Goal: Task Accomplishment & Management: Manage account settings

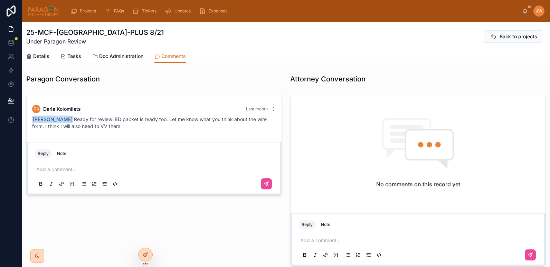
scroll to position [366, 0]
click at [523, 11] on icon at bounding box center [525, 11] width 6 height 6
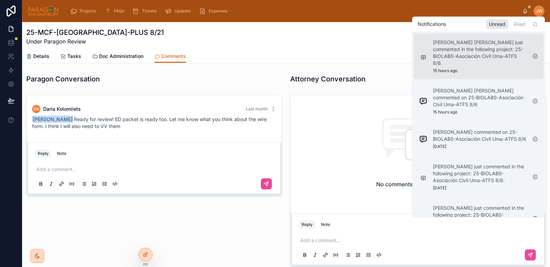
click at [444, 59] on p "[PERSON_NAME] [PERSON_NAME] just commented in the following project: 25-BIOLABS…" at bounding box center [480, 53] width 94 height 28
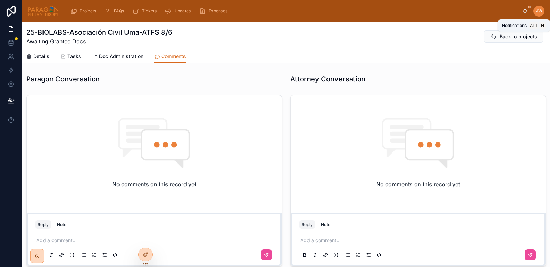
click at [524, 11] on icon at bounding box center [525, 11] width 6 height 6
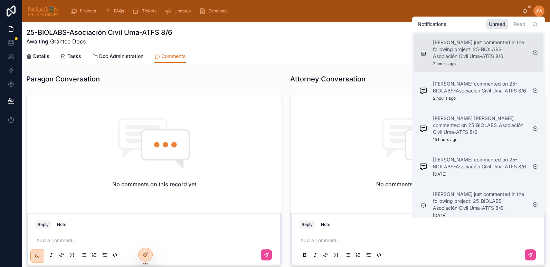
click at [461, 57] on p "[PERSON_NAME] just commented in the following project: 25-BIOLABS-Asociación Ci…" at bounding box center [480, 49] width 94 height 21
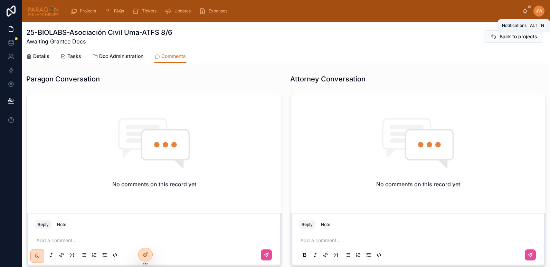
click at [526, 11] on icon at bounding box center [525, 11] width 6 height 6
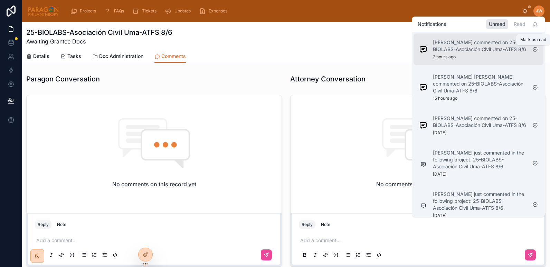
click at [537, 49] on icon at bounding box center [535, 50] width 6 height 6
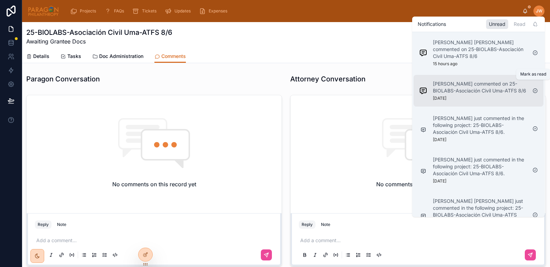
click at [536, 89] on icon at bounding box center [535, 91] width 4 height 4
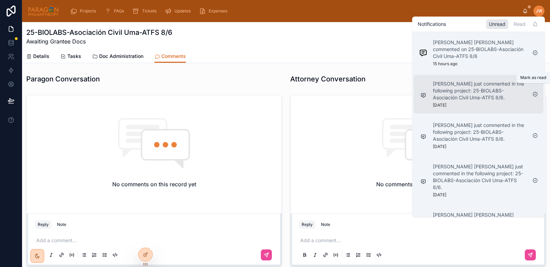
click at [535, 92] on icon at bounding box center [535, 95] width 6 height 6
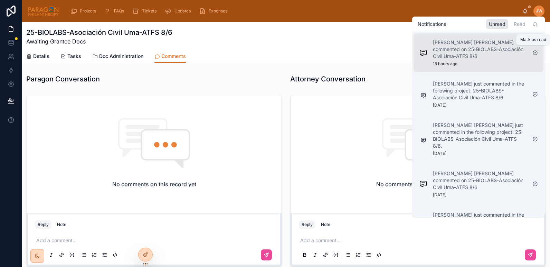
click at [536, 50] on icon at bounding box center [535, 53] width 6 height 6
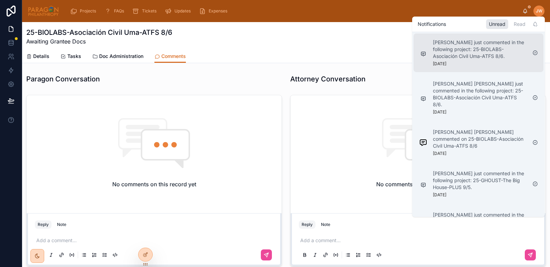
click at [536, 49] on div at bounding box center [534, 52] width 11 height 11
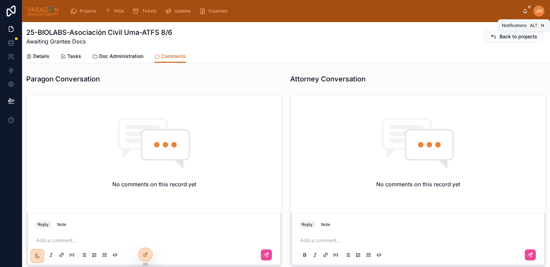
click at [524, 12] on icon at bounding box center [525, 10] width 4 height 3
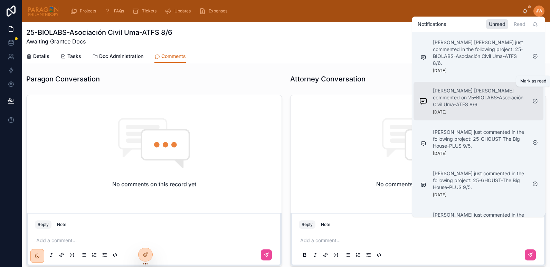
click at [533, 98] on icon at bounding box center [535, 101] width 6 height 6
click at [477, 96] on p "[PERSON_NAME] just commented in the following project: 25-GHOUST-The Big House-…" at bounding box center [480, 97] width 94 height 21
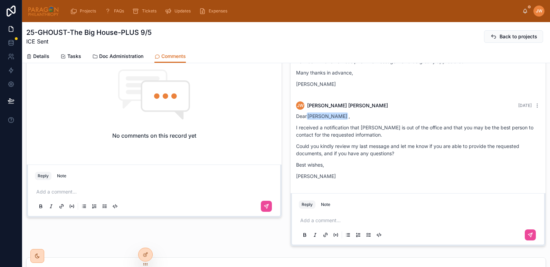
scroll to position [252, 0]
drag, startPoint x: 352, startPoint y: 117, endPoint x: 306, endPoint y: 118, distance: 45.9
click at [306, 118] on p "Dear [PERSON_NAME] ," at bounding box center [418, 115] width 244 height 7
copy p "[PERSON_NAME] ,"
click at [281, 127] on div "No comments on this record yet Reply Note Add a comment..." at bounding box center [154, 146] width 264 height 206
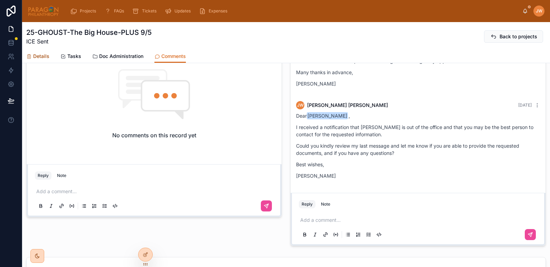
click at [39, 55] on span "Details" at bounding box center [41, 56] width 16 height 7
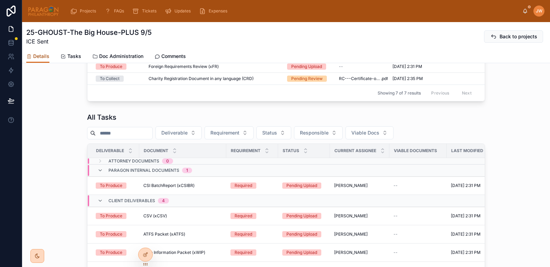
scroll to position [467, 0]
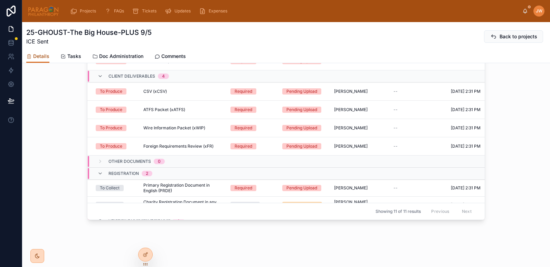
click at [47, 56] on span "Details" at bounding box center [41, 56] width 16 height 7
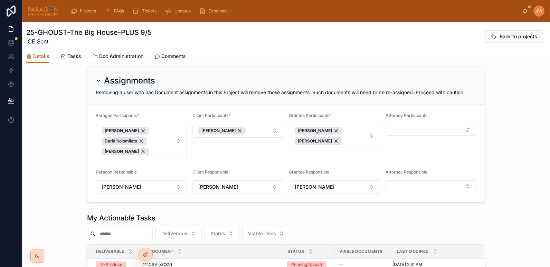
scroll to position [0, 0]
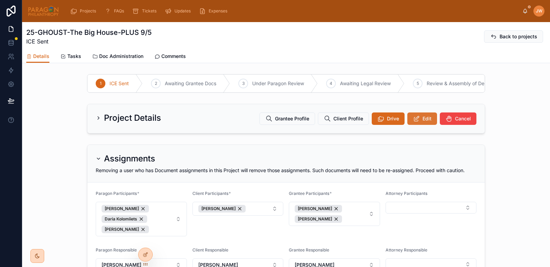
click at [424, 122] on span "Edit" at bounding box center [426, 118] width 9 height 7
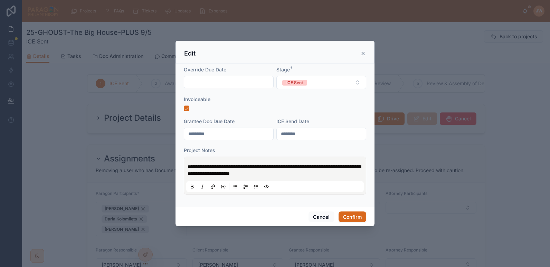
click at [364, 51] on icon at bounding box center [363, 54] width 6 height 6
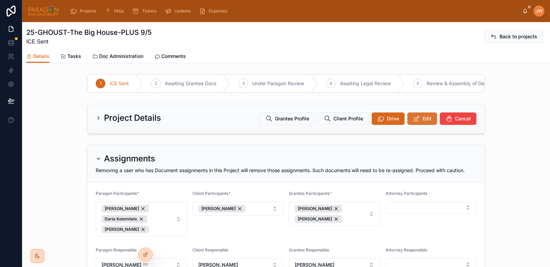
click at [418, 125] on button "Edit" at bounding box center [422, 119] width 30 height 12
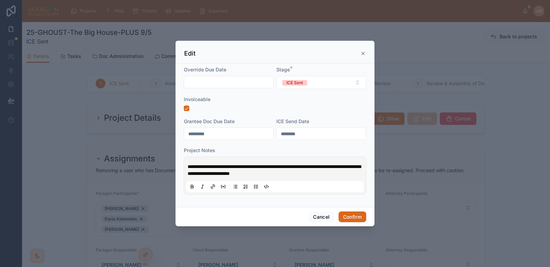
click at [187, 165] on div "**********" at bounding box center [275, 175] width 178 height 33
click at [188, 166] on span "**********" at bounding box center [274, 170] width 173 height 12
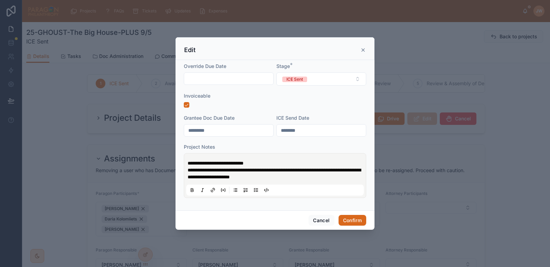
click at [283, 164] on p "**********" at bounding box center [277, 170] width 178 height 21
click at [352, 219] on button "Confirm" at bounding box center [352, 220] width 28 height 11
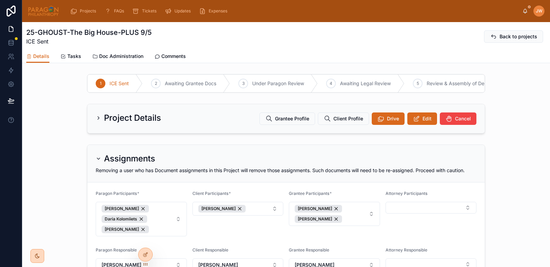
click at [46, 7] on img at bounding box center [43, 11] width 31 height 11
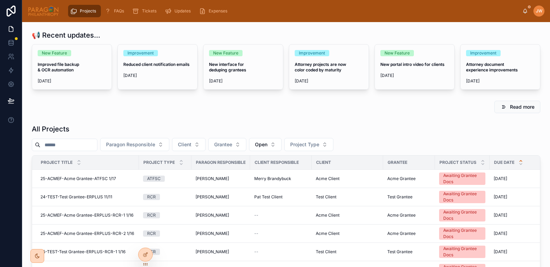
click at [86, 142] on input "text" at bounding box center [68, 145] width 57 height 10
paste input "**********"
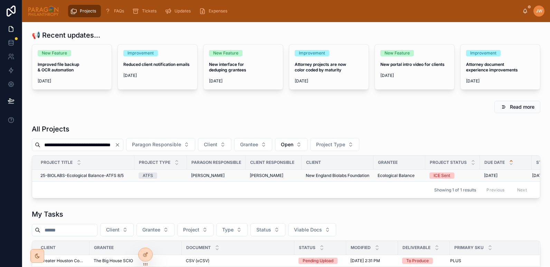
type input "**********"
click at [64, 177] on span "25-BIOLABS-Ecological Balance-ATFS 8/5" at bounding box center [81, 176] width 83 height 6
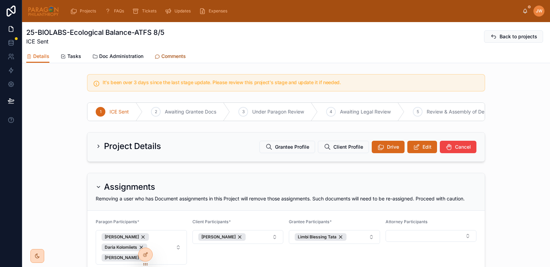
click at [168, 55] on span "Comments" at bounding box center [173, 56] width 25 height 7
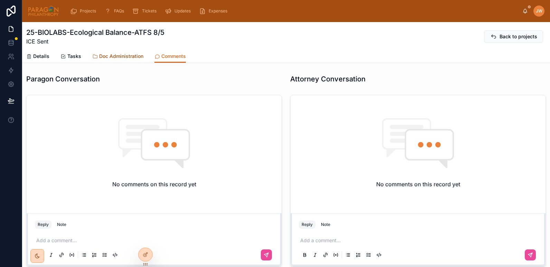
click at [128, 59] on span "Doc Administration" at bounding box center [121, 56] width 44 height 7
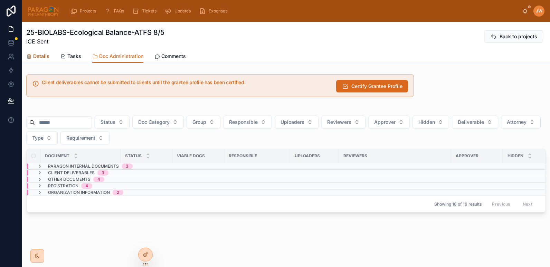
click at [35, 57] on span "Details" at bounding box center [41, 56] width 16 height 7
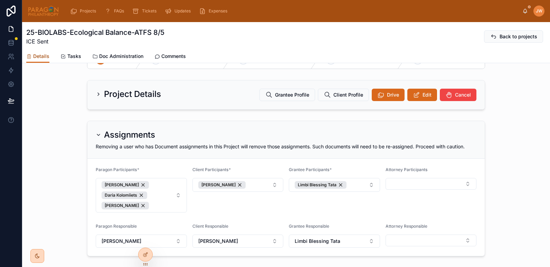
scroll to position [52, 0]
click at [415, 99] on span at bounding box center [416, 95] width 7 height 7
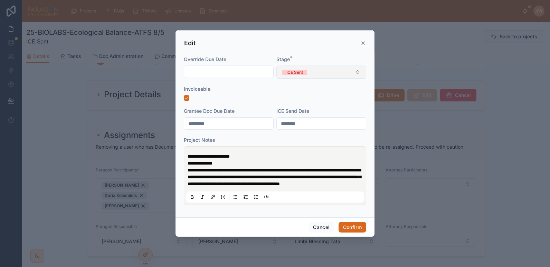
click at [302, 73] on button "ICE Sent" at bounding box center [321, 72] width 90 height 13
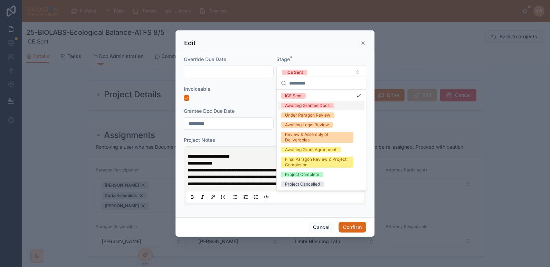
click at [301, 104] on div "Awaiting Grantee Docs" at bounding box center [307, 106] width 45 height 6
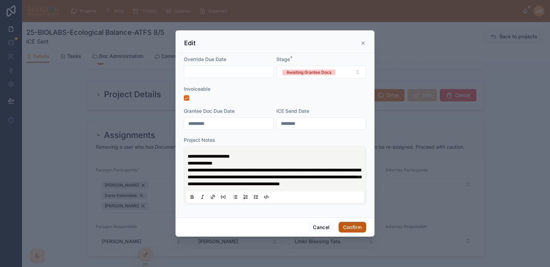
click at [353, 230] on button "Confirm" at bounding box center [352, 227] width 28 height 11
